Goal: Subscribe to service/newsletter

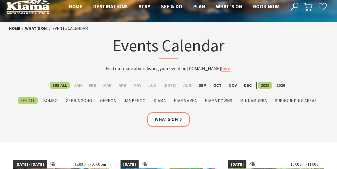
scroll to position [9, 0]
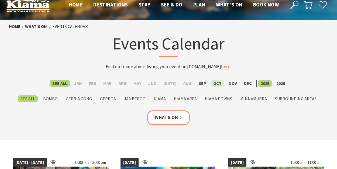
click at [215, 82] on label "Oct" at bounding box center [217, 83] width 14 height 7
click at [0, 0] on input "Oct" at bounding box center [0, 0] width 0 height 0
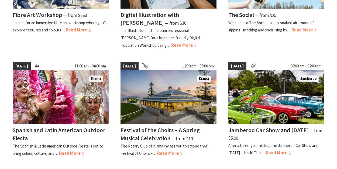
scroll to position [440, 0]
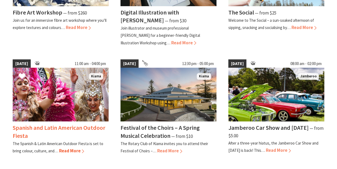
click at [70, 89] on img at bounding box center [61, 95] width 96 height 54
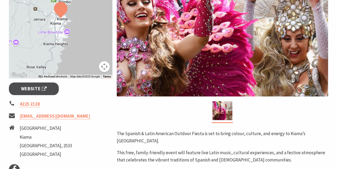
scroll to position [159, 0]
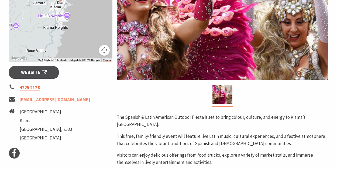
click at [30, 89] on link "4225 2128" at bounding box center [30, 88] width 20 height 6
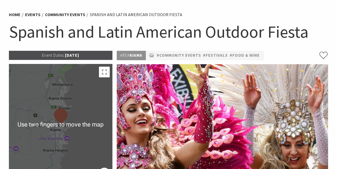
scroll to position [36, 0]
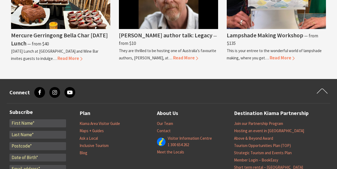
scroll to position [526, 0]
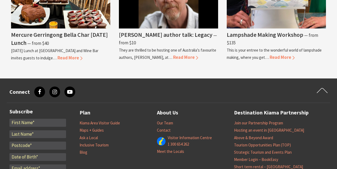
click at [45, 124] on input "*" at bounding box center [37, 123] width 57 height 8
type input "zac"
click at [56, 134] on input "*" at bounding box center [37, 135] width 57 height 8
type input "O'driscoll"
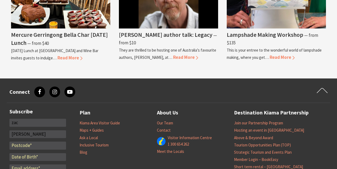
click at [34, 146] on input "*" at bounding box center [37, 146] width 57 height 8
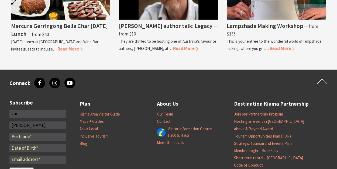
scroll to position [542, 0]
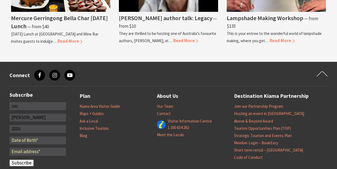
type input "2016"
click at [22, 142] on input "text" at bounding box center [37, 141] width 57 height 8
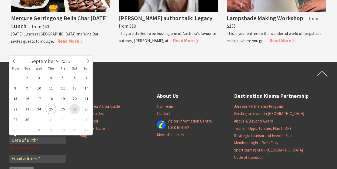
click at [76, 107] on span "27" at bounding box center [74, 109] width 11 height 11
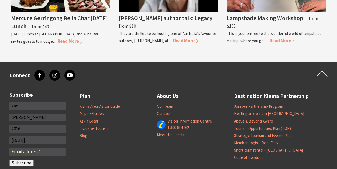
type input "27/09/2003"
click at [37, 152] on input "Email *" at bounding box center [37, 152] width 57 height 8
type input "marcopolo.skateboard@gmail.com"
click at [22, 163] on input "Subscribe" at bounding box center [21, 163] width 24 height 7
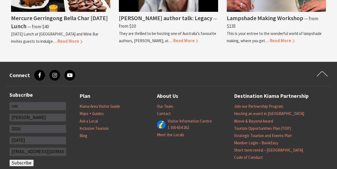
scroll to position [630, 0]
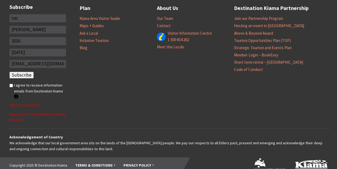
click at [12, 84] on input "I agree to receive information emails from Destination Kiama * Destination Kiam…" at bounding box center [11, 86] width 4 height 4
checkbox input "true"
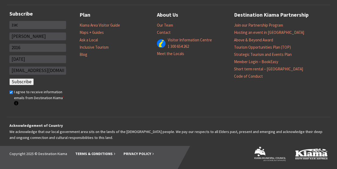
click at [18, 81] on input "Subscribe" at bounding box center [21, 82] width 24 height 7
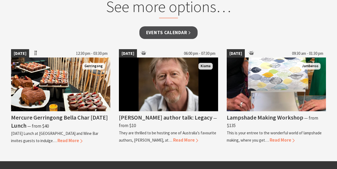
scroll to position [440, 0]
